Goal: Task Accomplishment & Management: Use online tool/utility

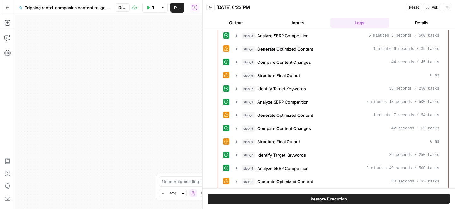
scroll to position [167, 0]
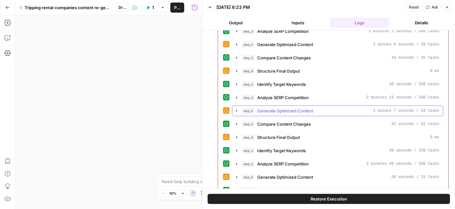
click at [277, 111] on span "Generate Optimized Content" at bounding box center [285, 111] width 56 height 6
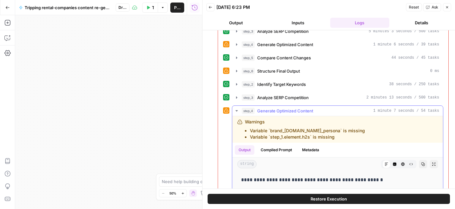
click at [277, 111] on span "Generate Optimized Content" at bounding box center [285, 111] width 56 height 6
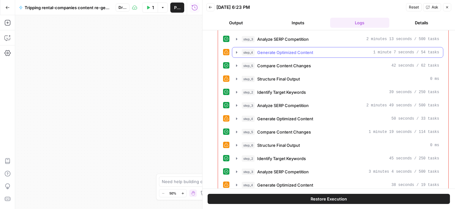
scroll to position [228, 0]
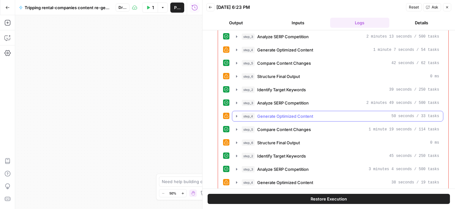
click at [276, 114] on span "Generate Optimized Content" at bounding box center [285, 116] width 56 height 6
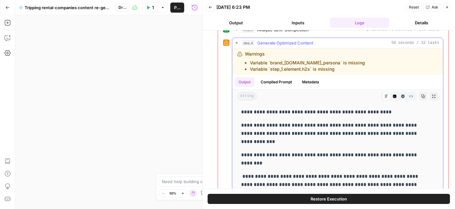
scroll to position [302, 0]
click at [393, 97] on icon "button" at bounding box center [394, 96] width 3 height 3
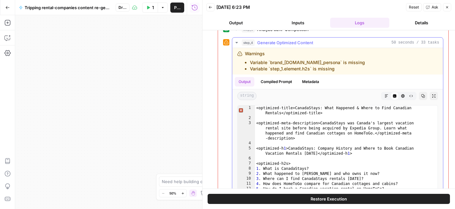
type textarea "**********"
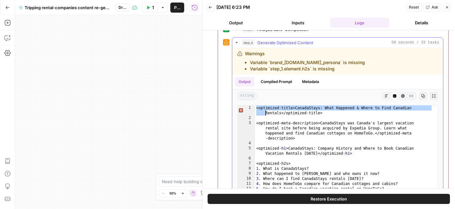
drag, startPoint x: 257, startPoint y: 109, endPoint x: 270, endPoint y: 114, distance: 13.3
click at [270, 114] on div "<optimized-title>CanadaStays: What Happened & Where to Find Canadian Rentals</o…" at bounding box center [344, 191] width 178 height 170
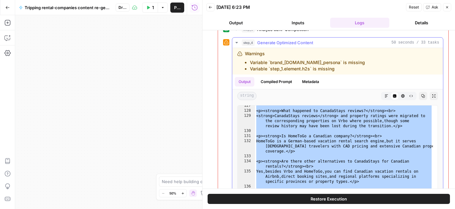
click at [401, 97] on icon "button" at bounding box center [402, 96] width 3 height 3
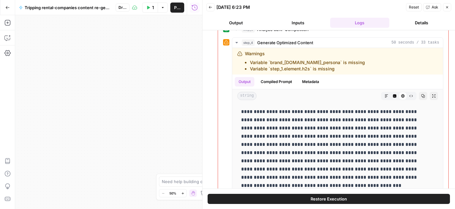
click at [258, 110] on p "**********" at bounding box center [333, 149] width 184 height 82
click at [385, 95] on icon "button" at bounding box center [387, 96] width 4 height 4
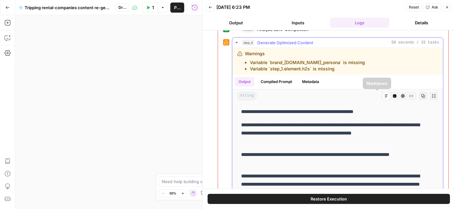
click at [393, 96] on icon "button" at bounding box center [395, 96] width 4 height 4
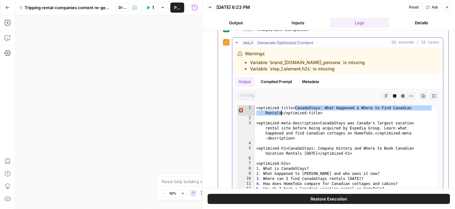
drag, startPoint x: 295, startPoint y: 108, endPoint x: 281, endPoint y: 115, distance: 15.1
click at [281, 115] on div "<optimized-title>CanadaStays: What Happened & Where to Find Canadian Rentals</o…" at bounding box center [344, 191] width 178 height 170
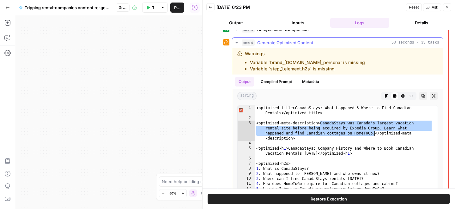
drag, startPoint x: 320, startPoint y: 123, endPoint x: 374, endPoint y: 135, distance: 55.0
click at [374, 135] on div "<optimized-title>CanadaStays: What Happened & Where to Find Canadian Rentals</o…" at bounding box center [344, 191] width 178 height 170
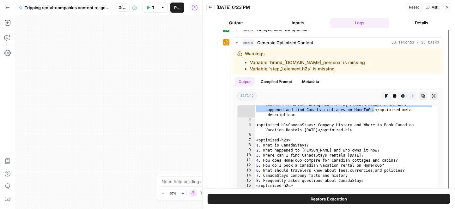
scroll to position [27, 0]
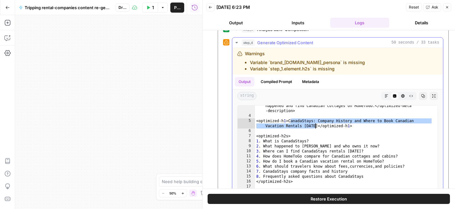
drag, startPoint x: 290, startPoint y: 122, endPoint x: 315, endPoint y: 127, distance: 26.5
click at [315, 127] on div "<optimized-meta-description>CanadaStays was Canada's largest vacation rental si…" at bounding box center [344, 167] width 178 height 149
type textarea "**********"
click at [315, 127] on div "<optimized-meta-description>CanadaStays was Canada's largest vacation rental si…" at bounding box center [344, 167] width 178 height 149
drag, startPoint x: 288, startPoint y: 120, endPoint x: 315, endPoint y: 127, distance: 28.1
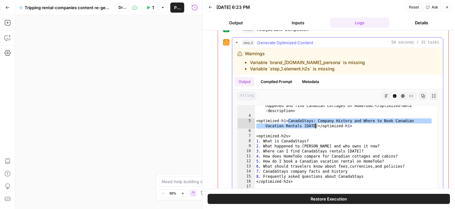
click at [315, 127] on div "<optimized-meta-description>CanadaStays was Canada's largest vacation rental si…" at bounding box center [344, 167] width 178 height 149
click at [401, 95] on icon "button" at bounding box center [403, 96] width 4 height 4
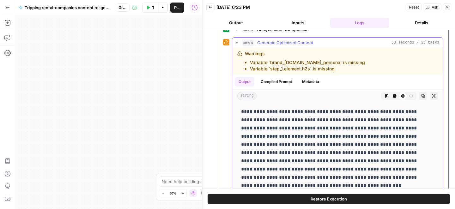
drag, startPoint x: 241, startPoint y: 112, endPoint x: 308, endPoint y: 168, distance: 86.8
click at [308, 168] on p "**********" at bounding box center [333, 149] width 184 height 82
click at [288, 143] on p "**********" at bounding box center [333, 149] width 184 height 82
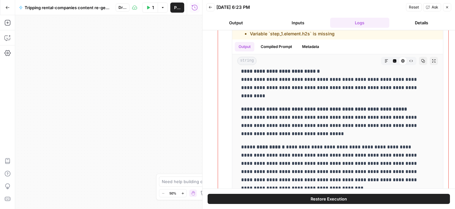
scroll to position [446, 0]
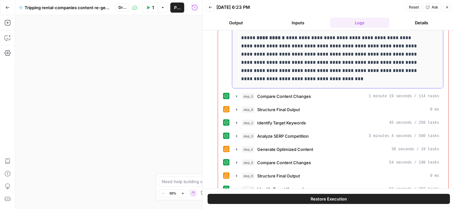
drag, startPoint x: 241, startPoint y: 113, endPoint x: 336, endPoint y: 81, distance: 99.7
copy div "**********"
